Goal: Information Seeking & Learning: Learn about a topic

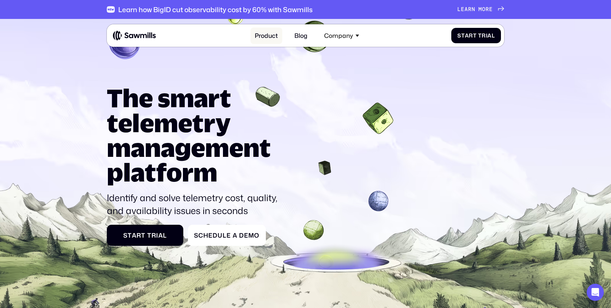
click at [271, 37] on link "Product" at bounding box center [266, 36] width 32 height 16
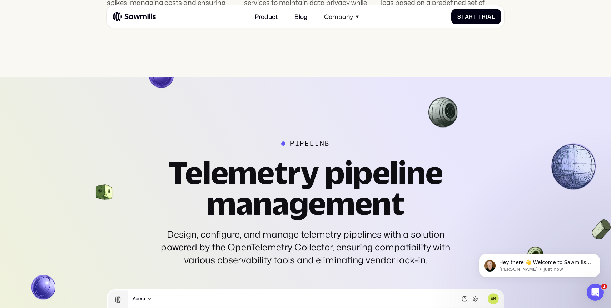
scroll to position [1648, 0]
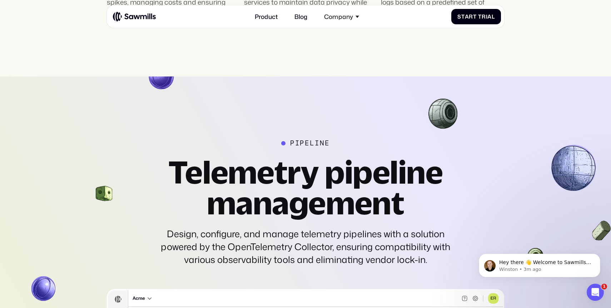
click at [213, 169] on h2 "Telemetry pipeline management" at bounding box center [305, 187] width 298 height 62
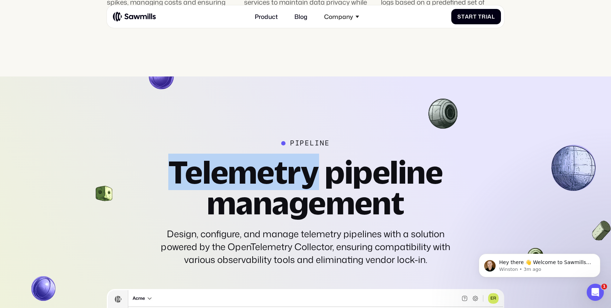
click at [213, 169] on h2 "Telemetry pipeline management" at bounding box center [305, 187] width 298 height 62
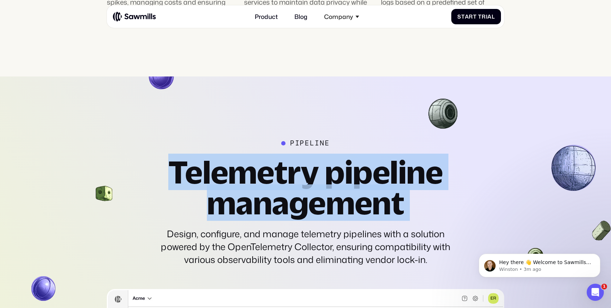
click at [213, 169] on h2 "Telemetry pipeline management" at bounding box center [305, 187] width 298 height 62
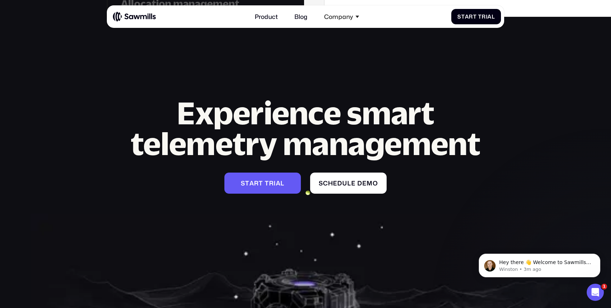
scroll to position [2771, 0]
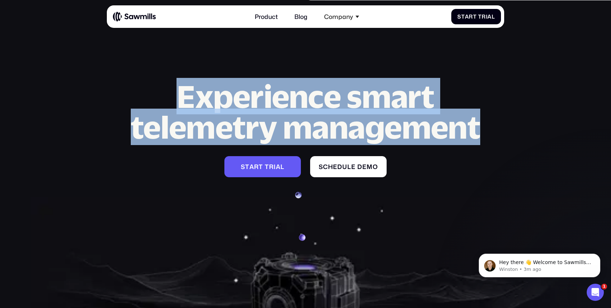
drag, startPoint x: 183, startPoint y: 93, endPoint x: 475, endPoint y: 133, distance: 295.0
click at [475, 133] on h2 "Experience smart telemetry management" at bounding box center [305, 112] width 397 height 62
click at [240, 133] on h2 "Experience smart telemetry management" at bounding box center [305, 112] width 397 height 62
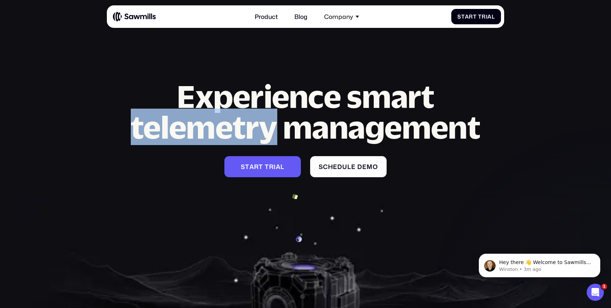
click at [240, 133] on h2 "Experience smart telemetry management" at bounding box center [305, 112] width 397 height 62
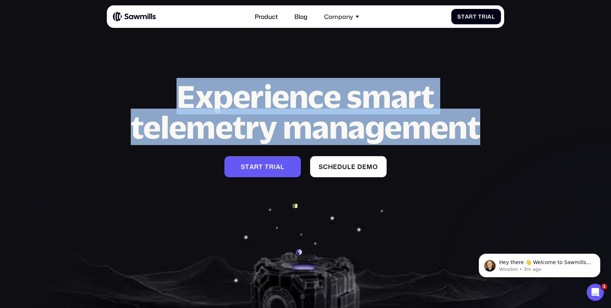
click at [240, 133] on h2 "Experience smart telemetry management" at bounding box center [305, 112] width 397 height 62
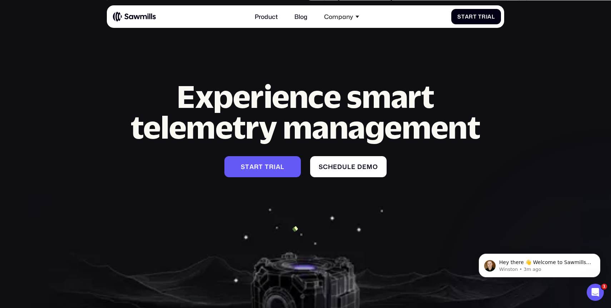
click at [195, 182] on section "Experience smart telemetry management S t a r t T r i a l S t a r t T r i a l S…" at bounding box center [305, 204] width 611 height 338
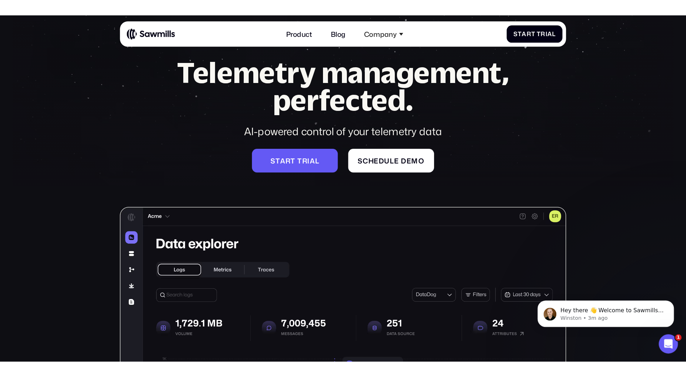
scroll to position [0, 0]
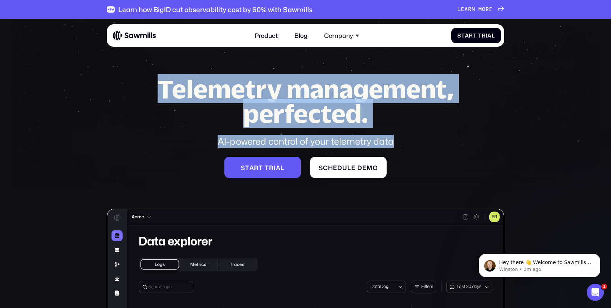
drag, startPoint x: 159, startPoint y: 84, endPoint x: 403, endPoint y: 144, distance: 251.2
click at [403, 144] on div "Telemetry management, perfected. AI-powered control of your telemetry data" at bounding box center [305, 111] width 324 height 71
click at [403, 144] on div "AI-powered control of your telemetry data" at bounding box center [305, 141] width 324 height 13
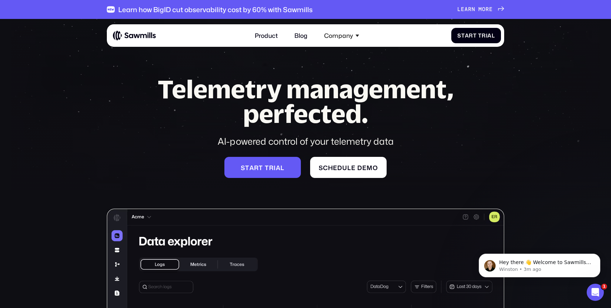
click at [299, 93] on h1 "Telemetry management, perfected." at bounding box center [305, 101] width 324 height 50
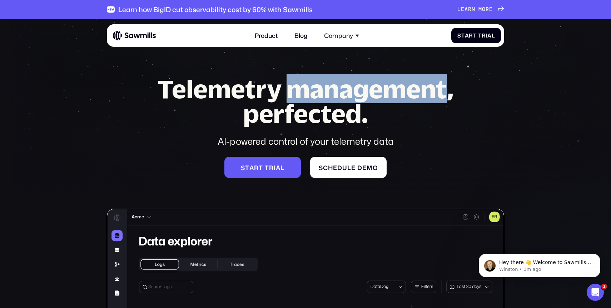
click at [299, 93] on h1 "Telemetry management, perfected." at bounding box center [305, 101] width 324 height 50
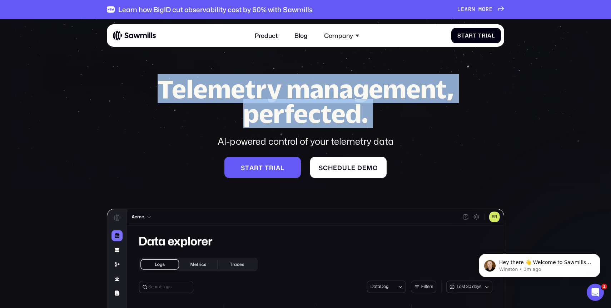
click at [299, 93] on h1 "Telemetry management, perfected." at bounding box center [305, 101] width 324 height 50
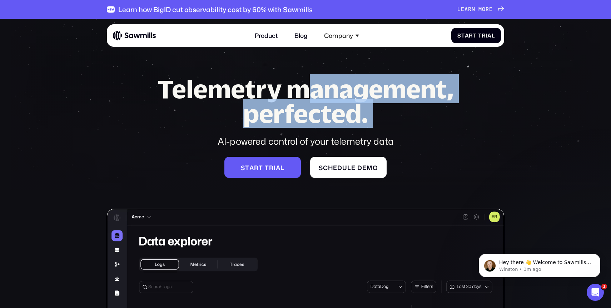
click at [299, 93] on h1 "Telemetry management, perfected." at bounding box center [305, 101] width 324 height 50
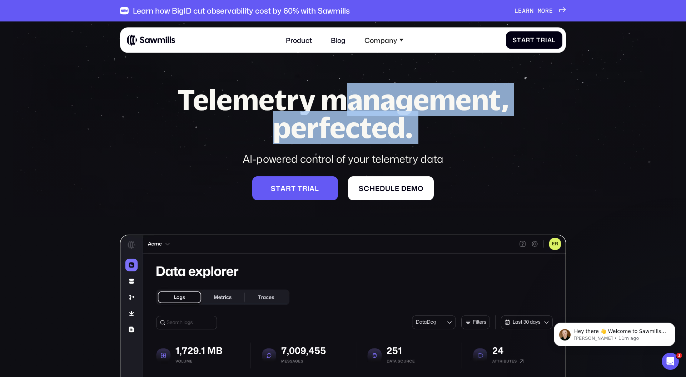
click at [134, 158] on div "Telemetry management, perfected. AI-powered control of your telemetry data S t …" at bounding box center [343, 312] width 446 height 452
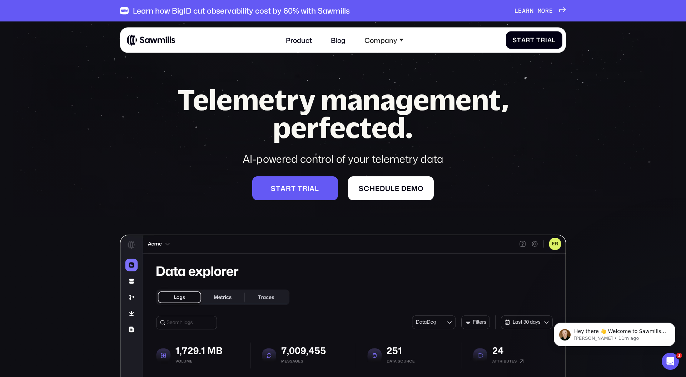
click at [134, 158] on div "Telemetry management, perfected. AI-powered control of your telemetry data S t …" at bounding box center [343, 312] width 446 height 452
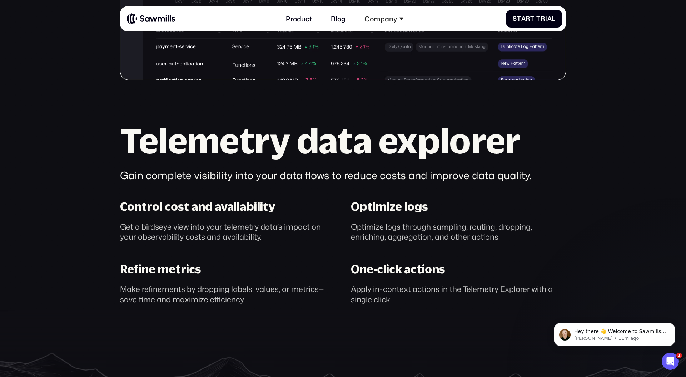
scroll to position [477, 0]
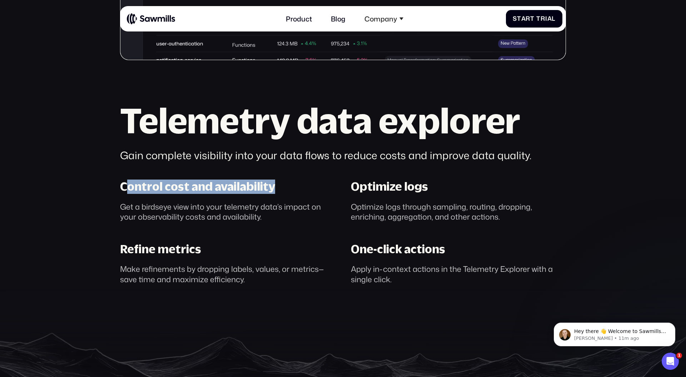
drag, startPoint x: 129, startPoint y: 183, endPoint x: 278, endPoint y: 186, distance: 148.3
click at [278, 186] on div "Control cost and availability Get a birdseye view into your telemetry data’s im…" at bounding box center [227, 200] width 231 height 42
click at [242, 188] on div "Control cost and availability" at bounding box center [197, 186] width 155 height 14
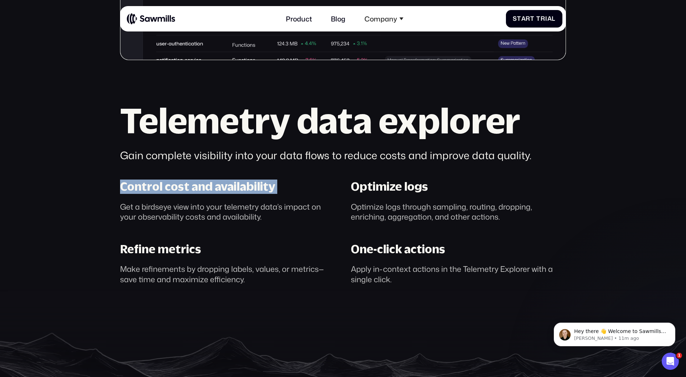
click at [242, 188] on div "Control cost and availability" at bounding box center [197, 186] width 155 height 14
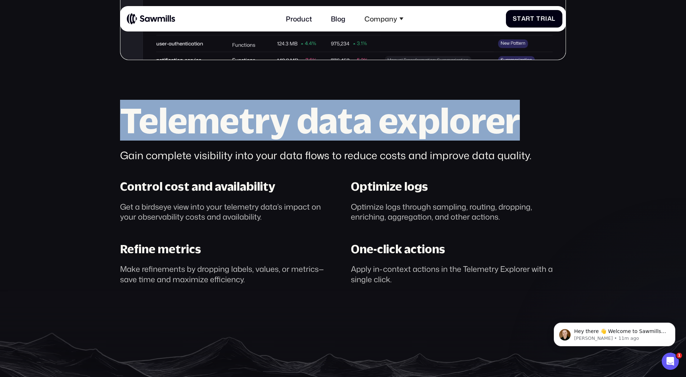
drag, startPoint x: 124, startPoint y: 114, endPoint x: 513, endPoint y: 125, distance: 388.5
click at [518, 124] on h2 "Telemetry data explorer" at bounding box center [343, 120] width 446 height 35
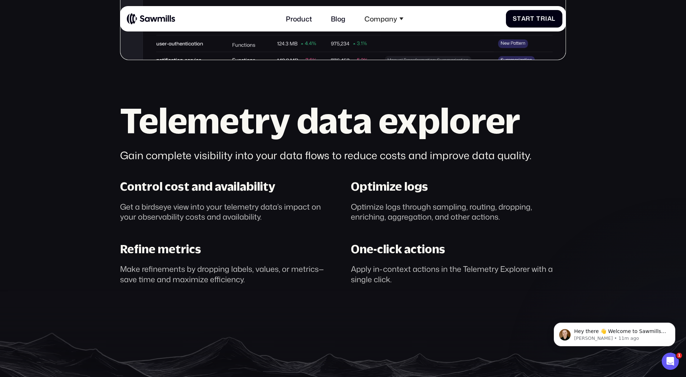
click at [458, 159] on div "Gain complete visibility into your data flows to reduce costs and improve data …" at bounding box center [343, 155] width 446 height 14
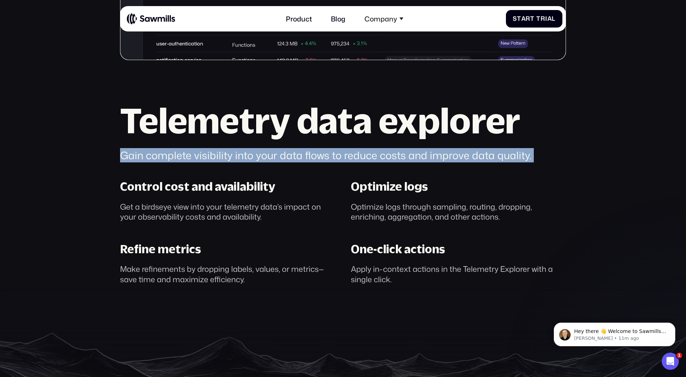
click at [458, 159] on div "Gain complete visibility into your data flows to reduce costs and improve data …" at bounding box center [343, 155] width 446 height 14
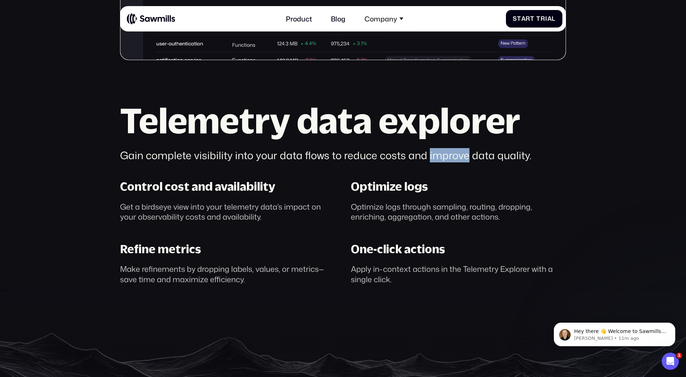
click at [458, 159] on div "Gain complete visibility into your data flows to reduce costs and improve data …" at bounding box center [343, 155] width 446 height 14
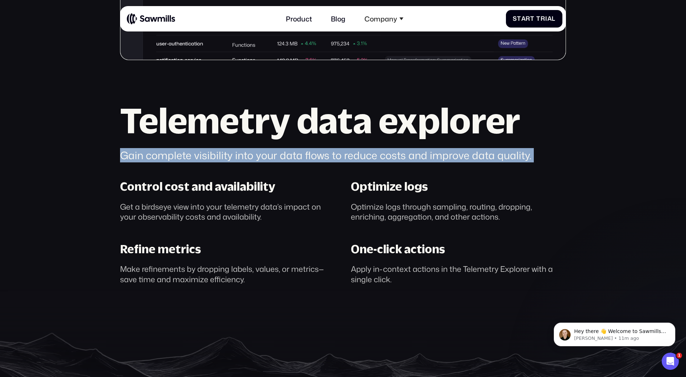
click at [458, 159] on div "Gain complete visibility into your data flows to reduce costs and improve data …" at bounding box center [343, 155] width 446 height 14
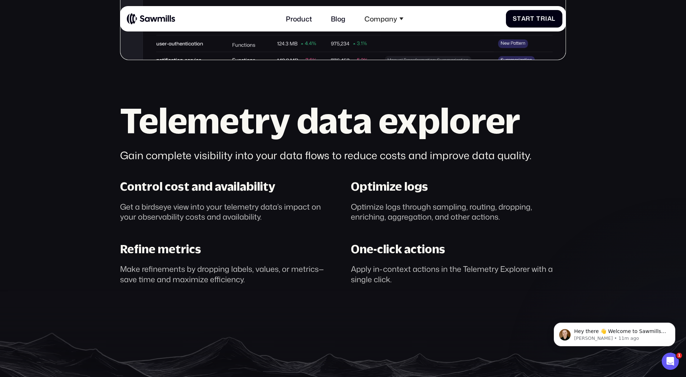
click at [458, 159] on div "Gain complete visibility into your data flows to reduce costs and improve data …" at bounding box center [343, 155] width 446 height 14
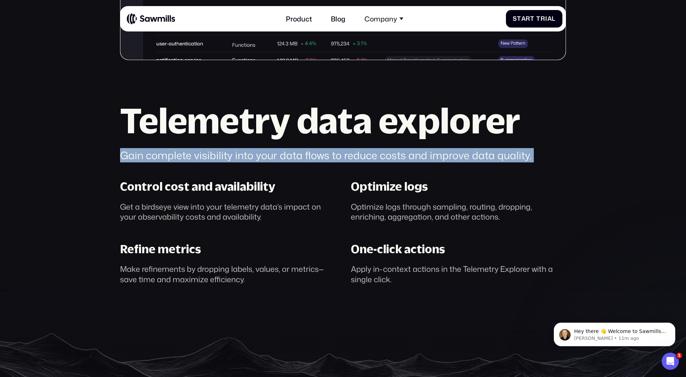
click at [458, 159] on div "Gain complete visibility into your data flows to reduce costs and improve data …" at bounding box center [343, 155] width 446 height 14
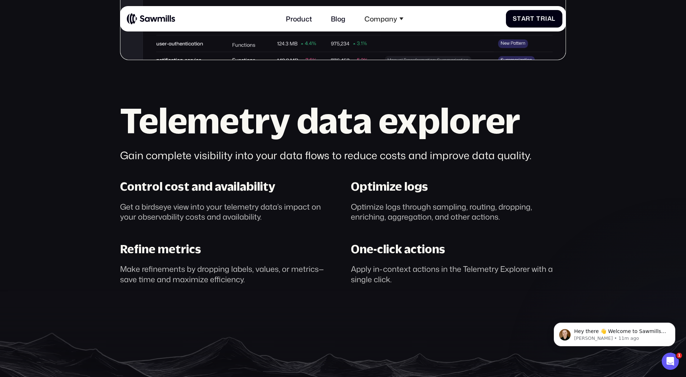
click at [304, 132] on h2 "Telemetry data explorer" at bounding box center [343, 120] width 446 height 35
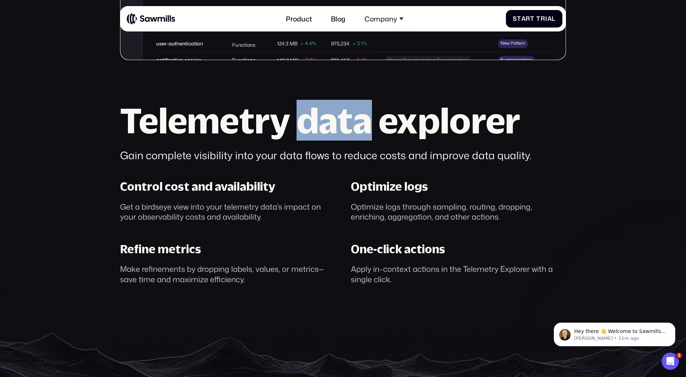
click at [304, 132] on h2 "Telemetry data explorer" at bounding box center [343, 120] width 446 height 35
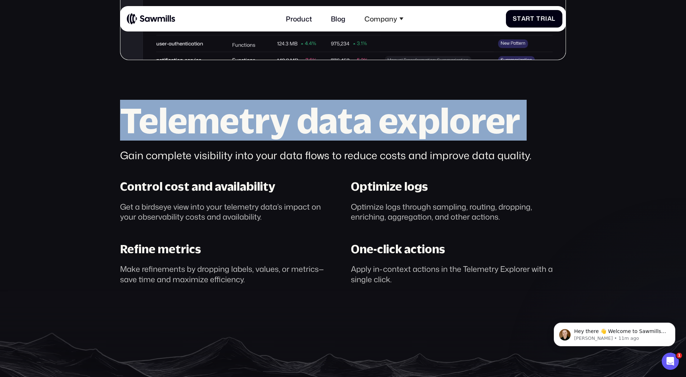
click at [304, 132] on h2 "Telemetry data explorer" at bounding box center [343, 120] width 446 height 35
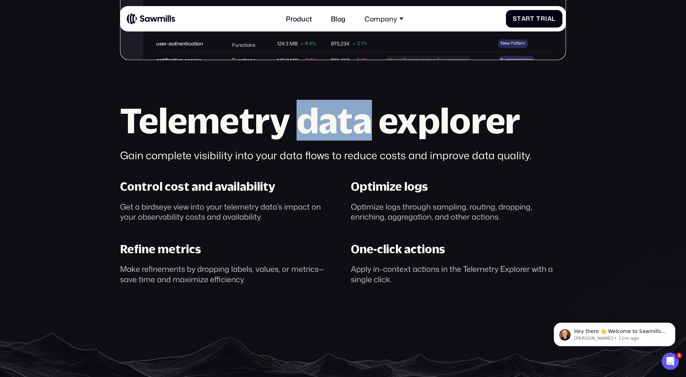
click at [304, 132] on h2 "Telemetry data explorer" at bounding box center [343, 120] width 446 height 35
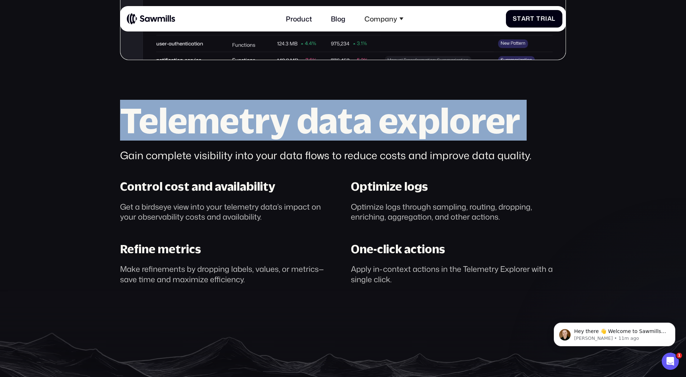
click at [304, 132] on h2 "Telemetry data explorer" at bounding box center [343, 120] width 446 height 35
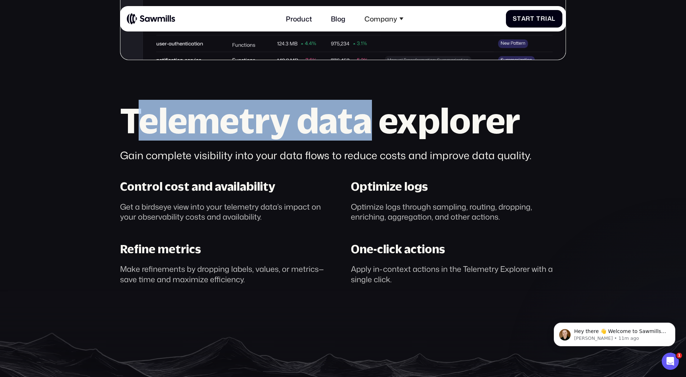
drag, startPoint x: 135, startPoint y: 120, endPoint x: 367, endPoint y: 130, distance: 232.5
click at [367, 130] on h2 "Telemetry data explorer" at bounding box center [343, 120] width 446 height 35
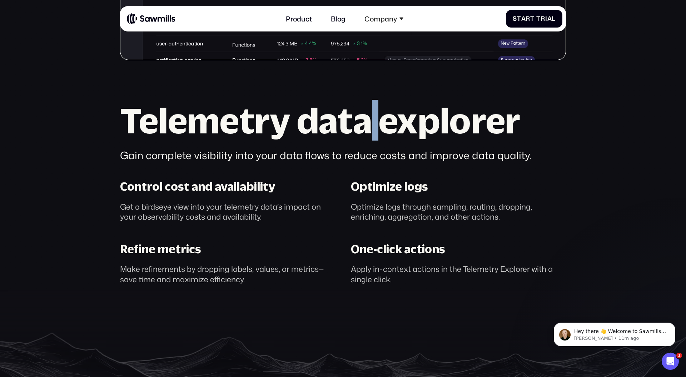
click at [367, 130] on h2 "Telemetry data explorer" at bounding box center [343, 120] width 446 height 35
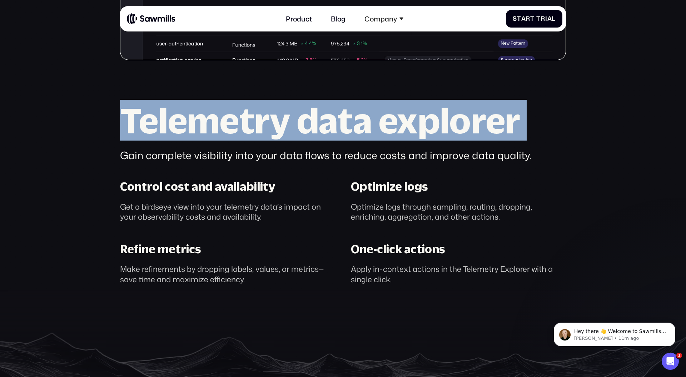
click at [367, 130] on h2 "Telemetry data explorer" at bounding box center [343, 120] width 446 height 35
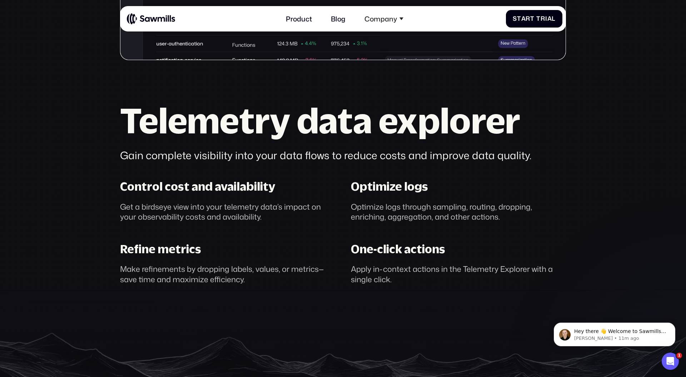
click at [367, 130] on h2 "Telemetry data explorer" at bounding box center [343, 120] width 446 height 35
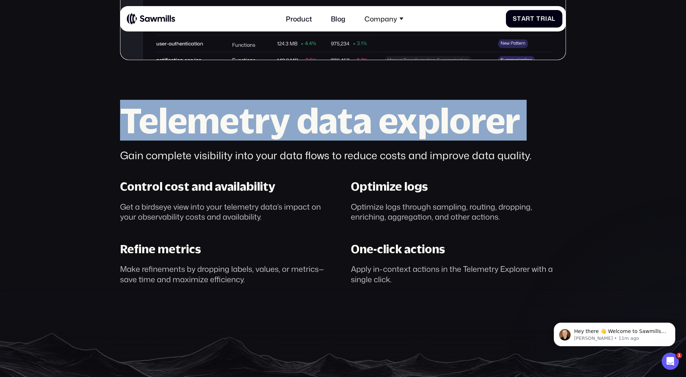
click at [367, 130] on h2 "Telemetry data explorer" at bounding box center [343, 120] width 446 height 35
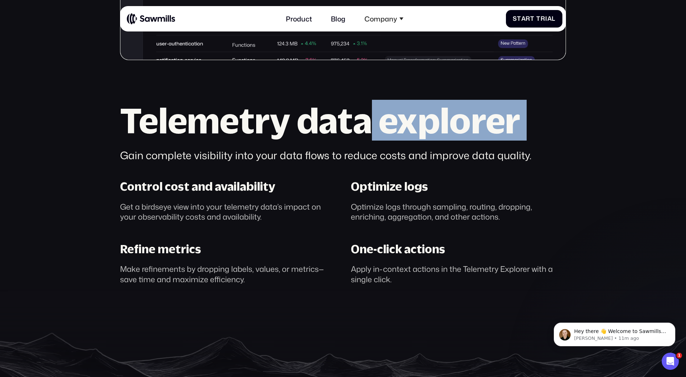
click at [367, 130] on h2 "Telemetry data explorer" at bounding box center [343, 120] width 446 height 35
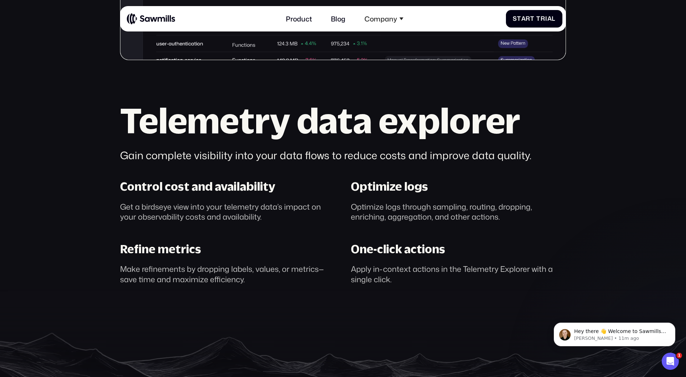
click at [156, 120] on h2 "Telemetry data explorer" at bounding box center [343, 120] width 446 height 35
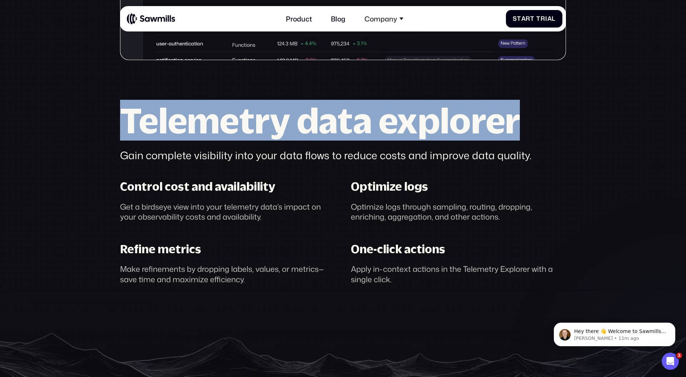
drag, startPoint x: 121, startPoint y: 116, endPoint x: 521, endPoint y: 129, distance: 400.4
click at [522, 128] on h2 "Telemetry data explorer" at bounding box center [343, 120] width 446 height 35
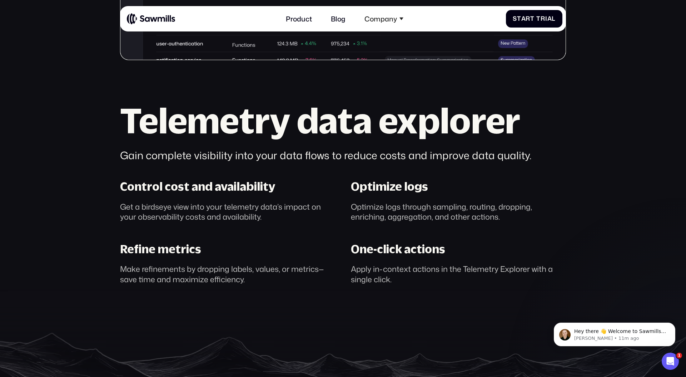
click at [491, 159] on div "Gain complete visibility into your data flows to reduce costs and improve data …" at bounding box center [343, 155] width 446 height 14
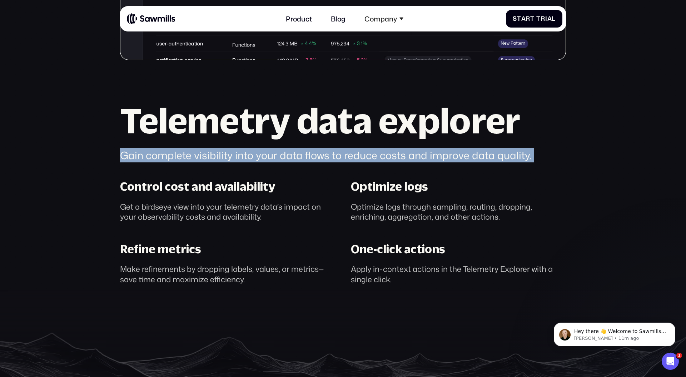
click at [491, 159] on div "Gain complete visibility into your data flows to reduce costs and improve data …" at bounding box center [343, 155] width 446 height 14
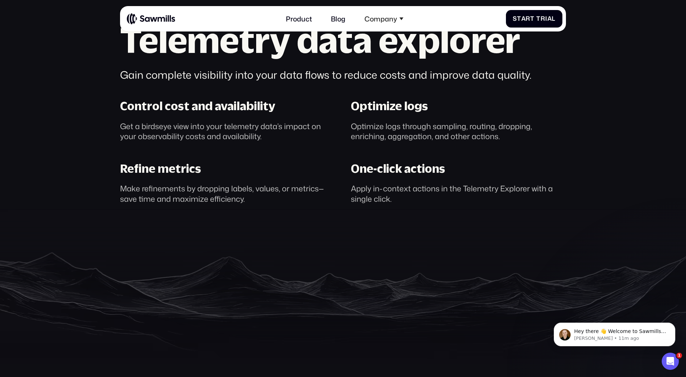
scroll to position [558, 0]
click at [425, 133] on div "Optimize logs through sampling, routing, dropping, enriching, aggregation, and …" at bounding box center [458, 131] width 215 height 20
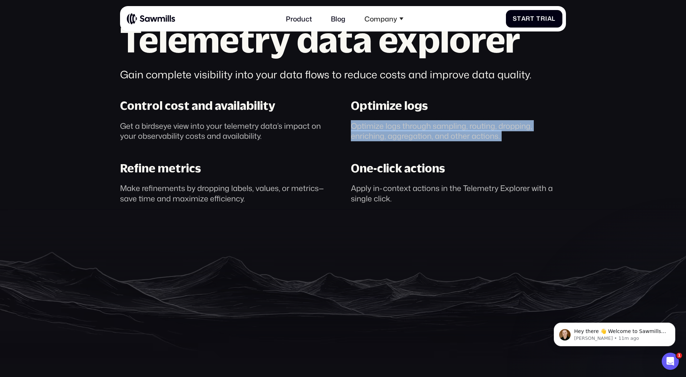
click at [425, 133] on div "Optimize logs through sampling, routing, dropping, enriching, aggregation, and …" at bounding box center [458, 131] width 215 height 20
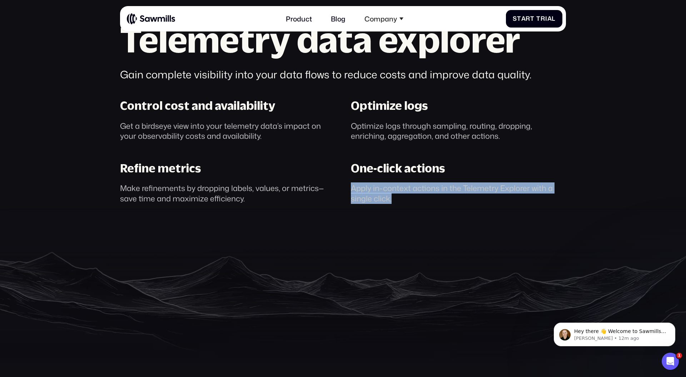
drag, startPoint x: 391, startPoint y: 198, endPoint x: 353, endPoint y: 188, distance: 39.7
click at [353, 188] on div "Apply in-context actions in the Telemetry Explorer with a single click." at bounding box center [458, 193] width 215 height 20
click at [391, 191] on div "Apply in-context actions in the Telemetry Explorer with a single click." at bounding box center [458, 193] width 215 height 20
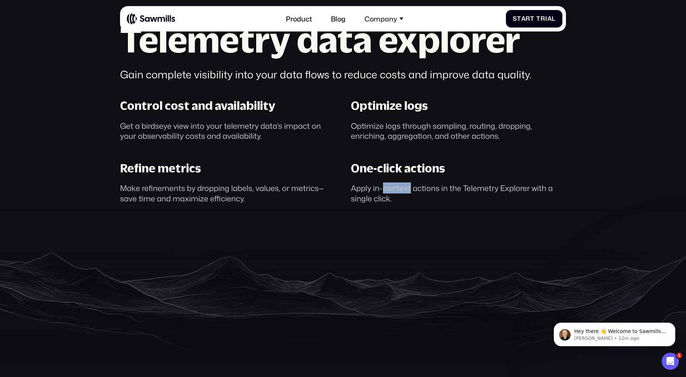
click at [391, 191] on div "Apply in-context actions in the Telemetry Explorer with a single click." at bounding box center [458, 193] width 215 height 20
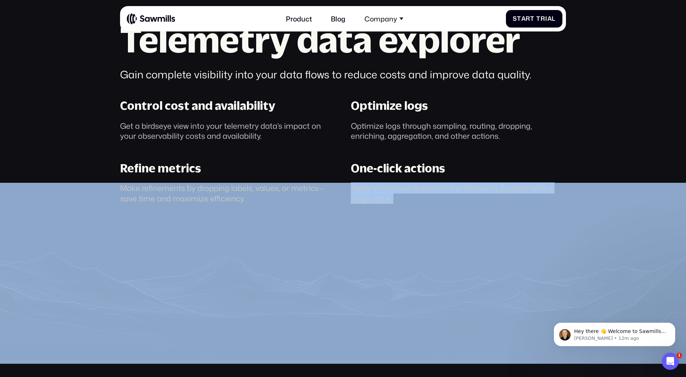
click at [391, 191] on div "Apply in-context actions in the Telemetry Explorer with a single click." at bounding box center [458, 193] width 215 height 20
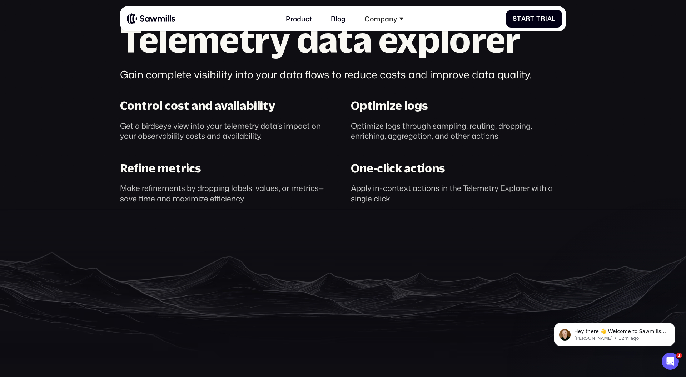
click at [219, 193] on div "Make refinements by dropping labels, values, or metrics— save time and maximize…" at bounding box center [227, 193] width 215 height 20
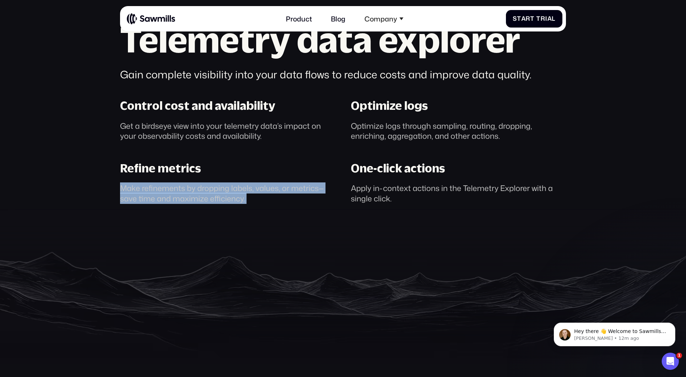
click at [219, 193] on div "Make refinements by dropping labels, values, or metrics— save time and maximize…" at bounding box center [227, 193] width 215 height 20
drag, startPoint x: 121, startPoint y: 188, endPoint x: 316, endPoint y: 187, distance: 195.4
click at [316, 187] on div "Make refinements by dropping labels, values, or metrics— save time and maximize…" at bounding box center [227, 193] width 215 height 20
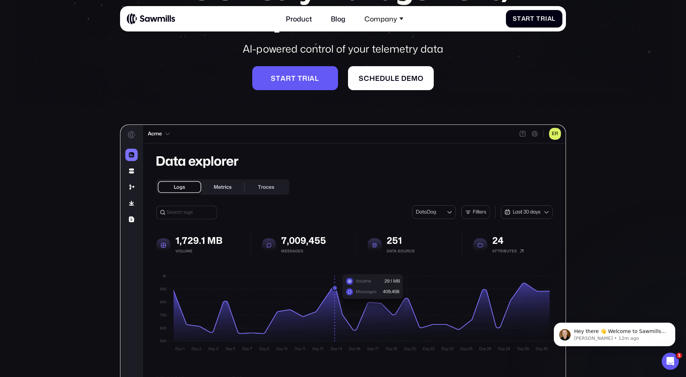
scroll to position [0, 0]
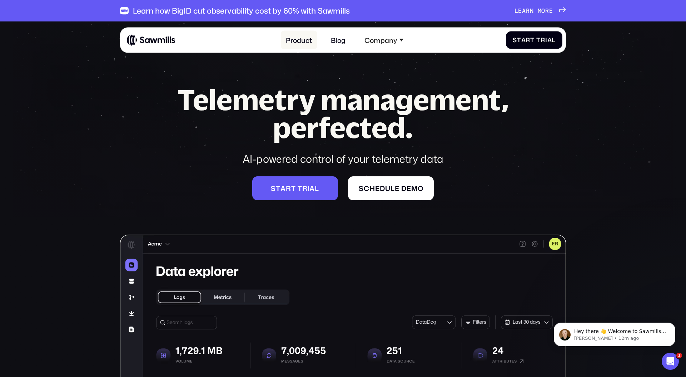
click at [304, 43] on link "Product" at bounding box center [299, 40] width 36 height 19
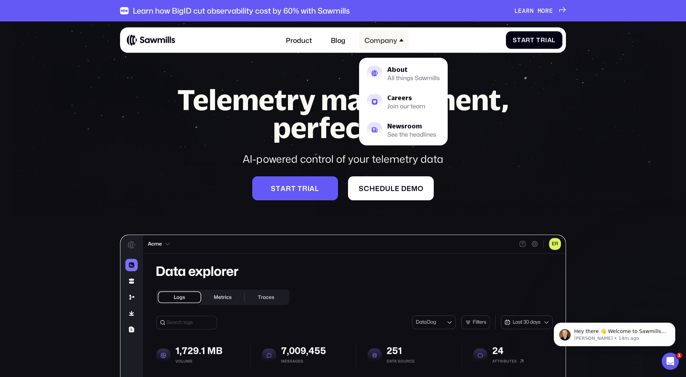
click at [399, 40] on div "Company" at bounding box center [383, 40] width 49 height 19
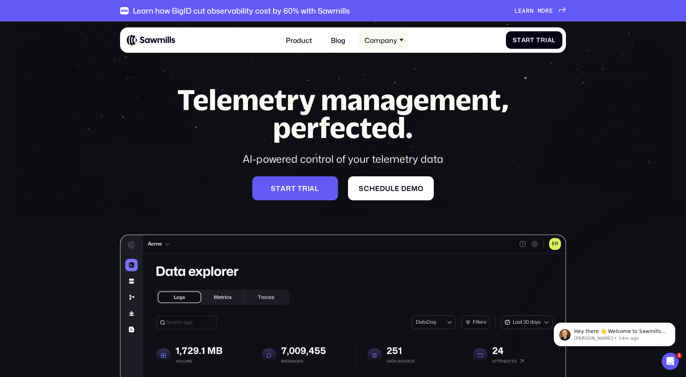
click at [399, 40] on div "Company" at bounding box center [383, 40] width 49 height 19
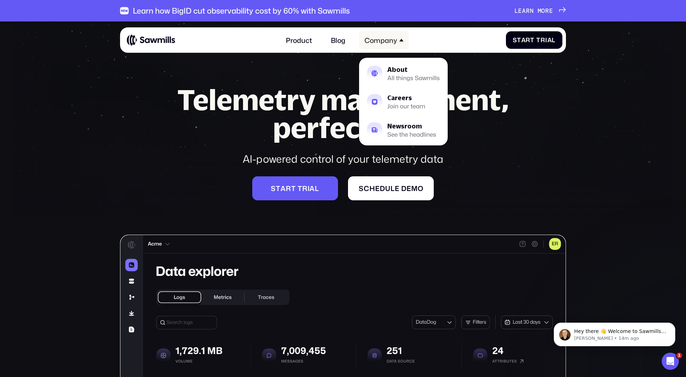
click at [399, 40] on div "Company" at bounding box center [383, 40] width 49 height 19
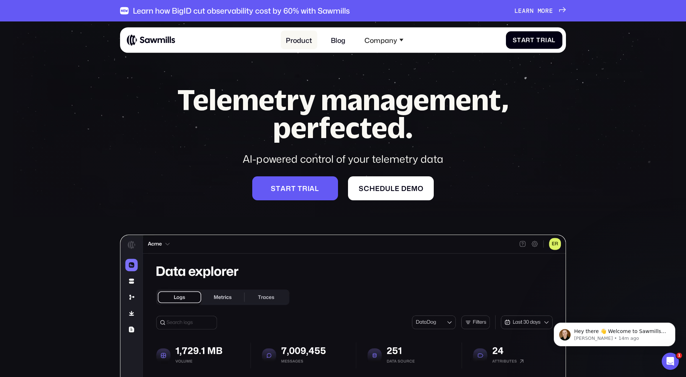
click at [302, 39] on link "Product" at bounding box center [299, 40] width 36 height 19
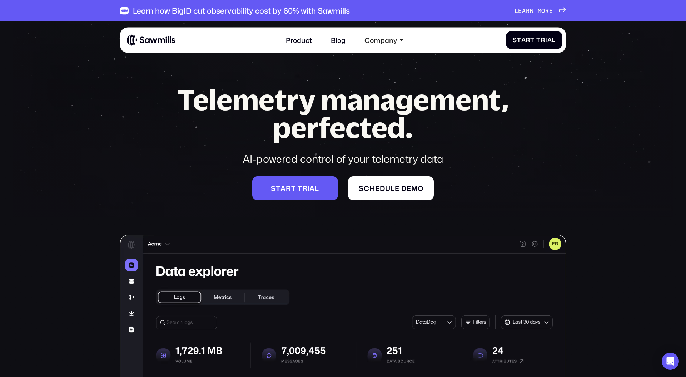
click at [338, 39] on link "Blog" at bounding box center [338, 40] width 25 height 19
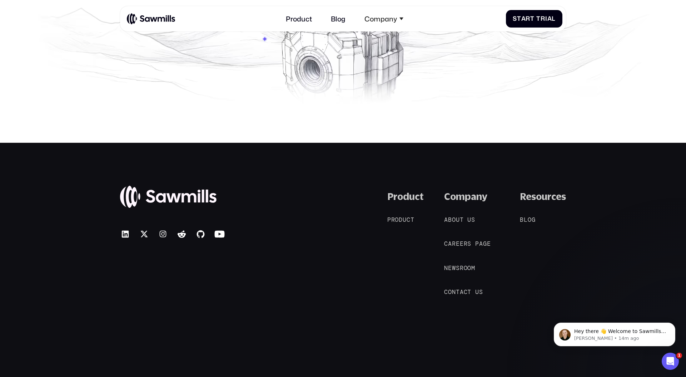
scroll to position [1209, 0]
